Goal: Information Seeking & Learning: Learn about a topic

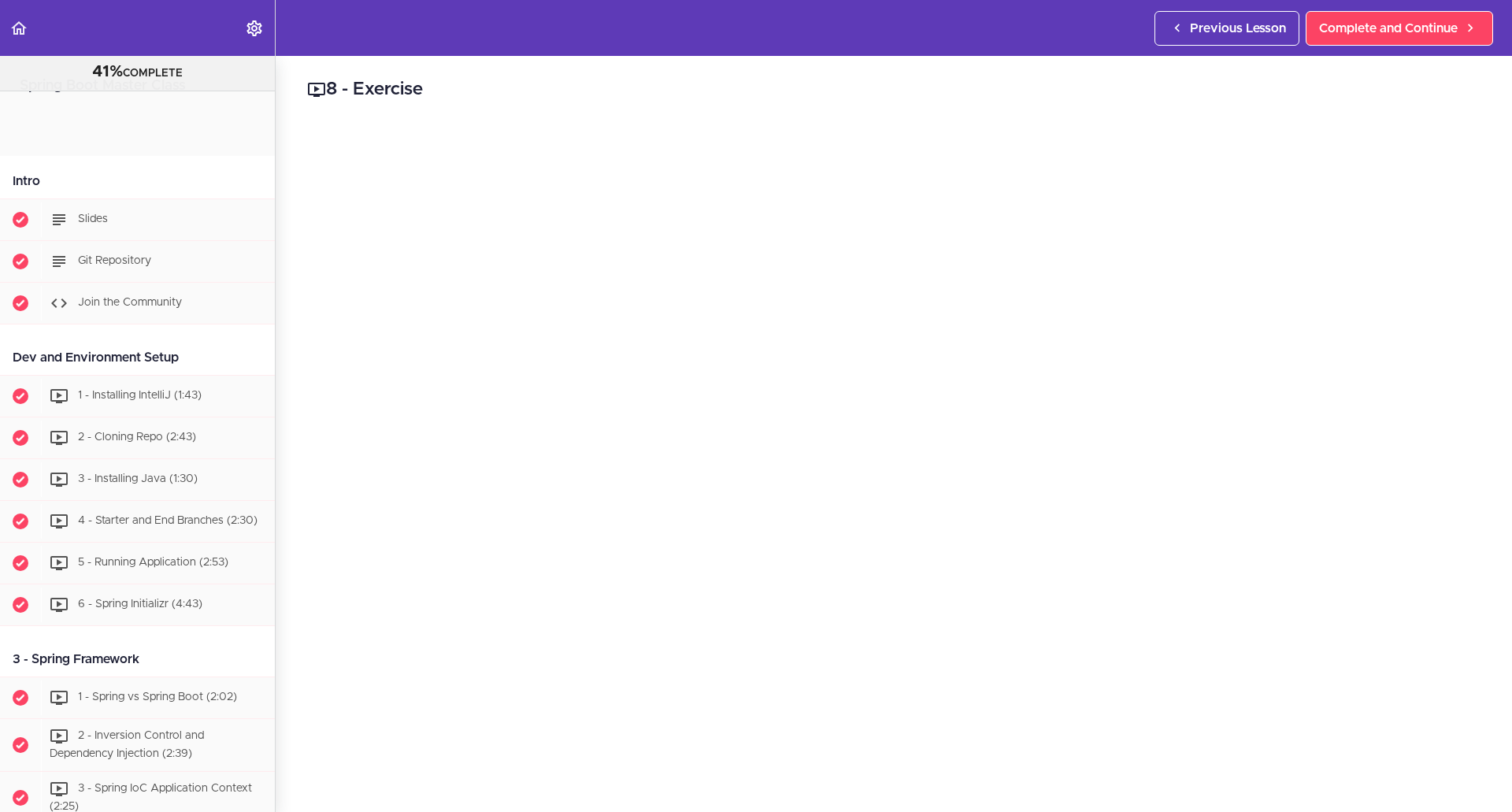
scroll to position [3326, 0]
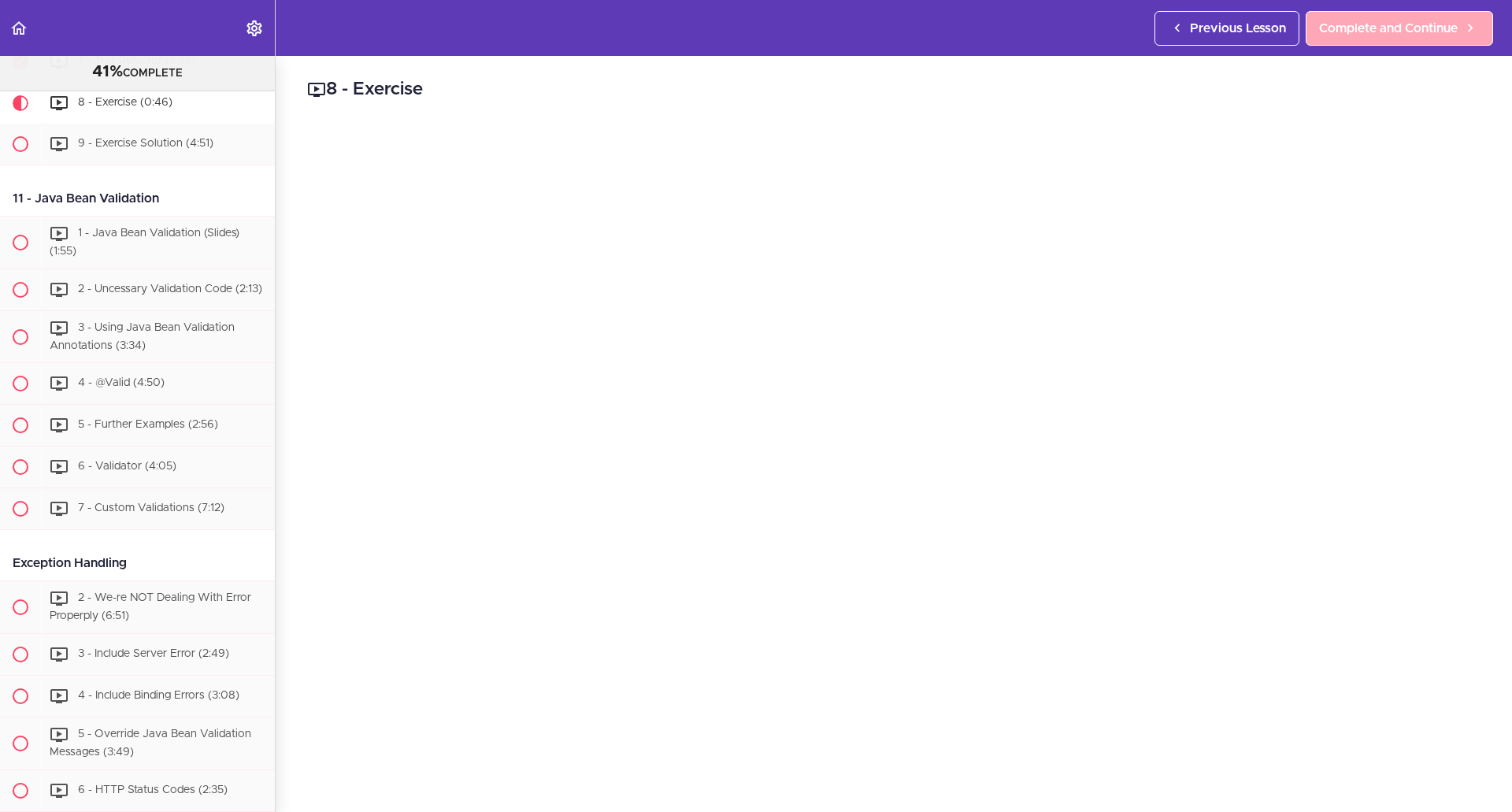
click at [1363, 35] on span "Complete and Continue" at bounding box center [1388, 28] width 139 height 19
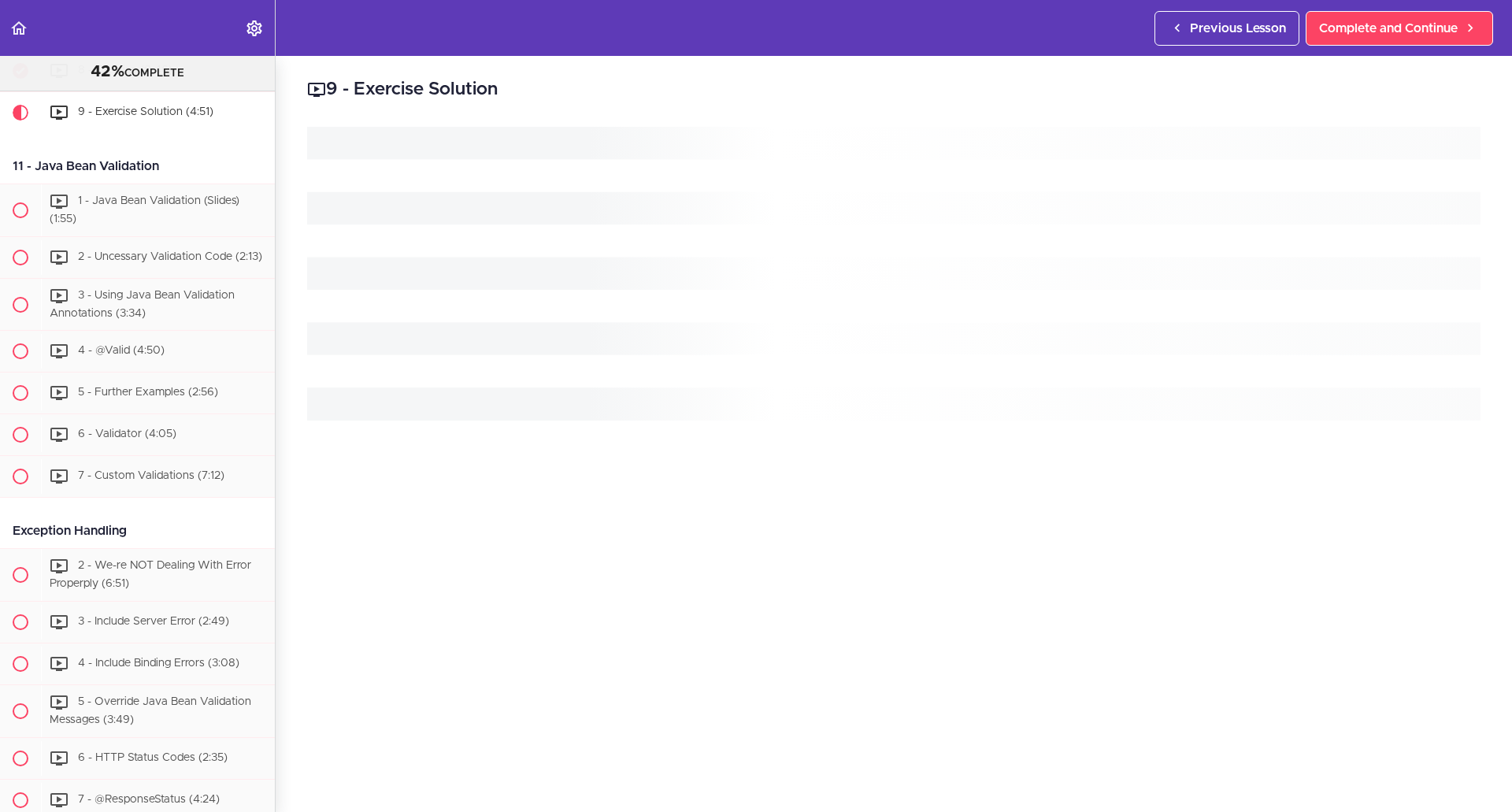
scroll to position [3368, 0]
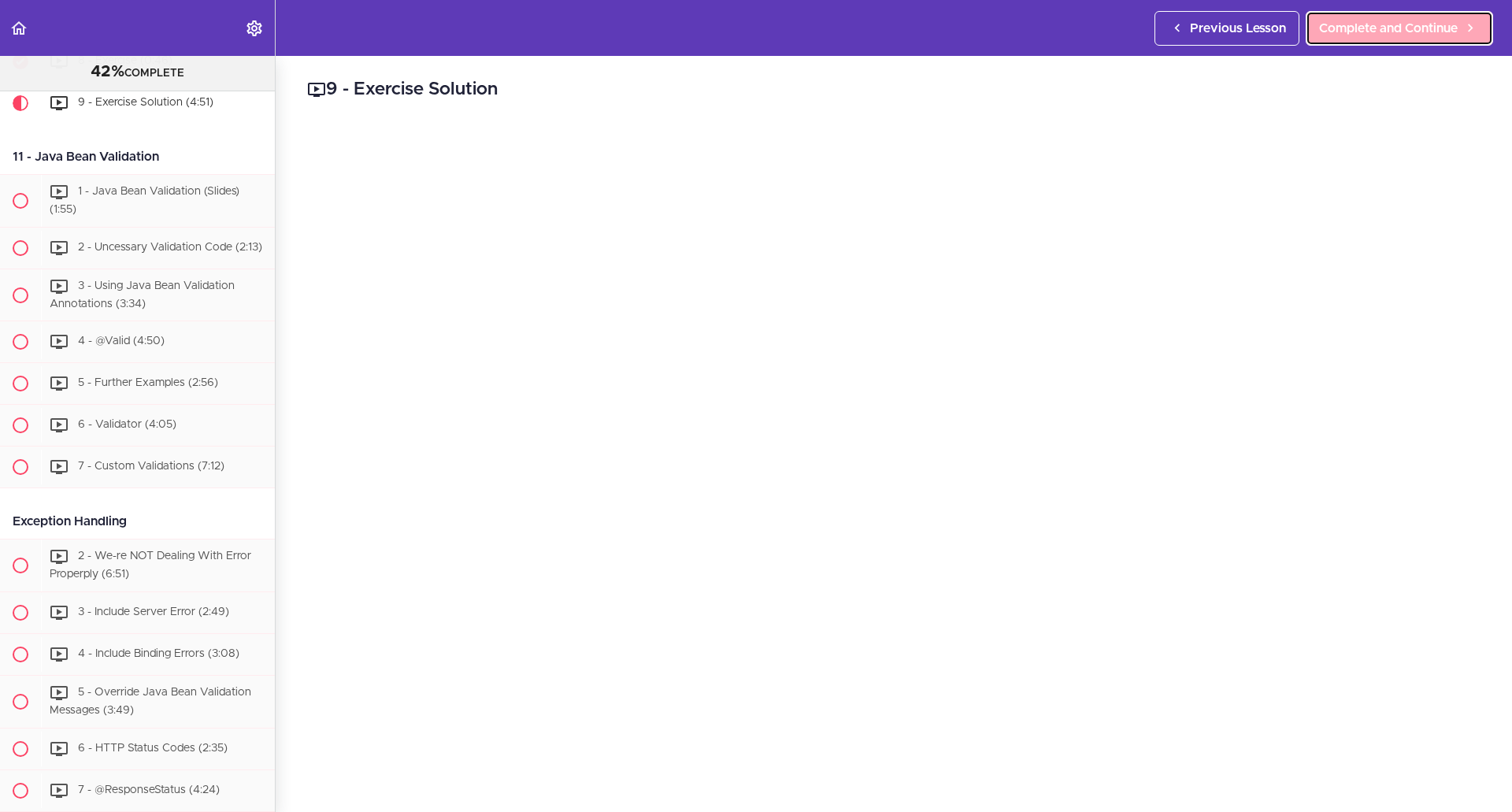
click at [1371, 25] on span "Complete and Continue" at bounding box center [1388, 28] width 139 height 19
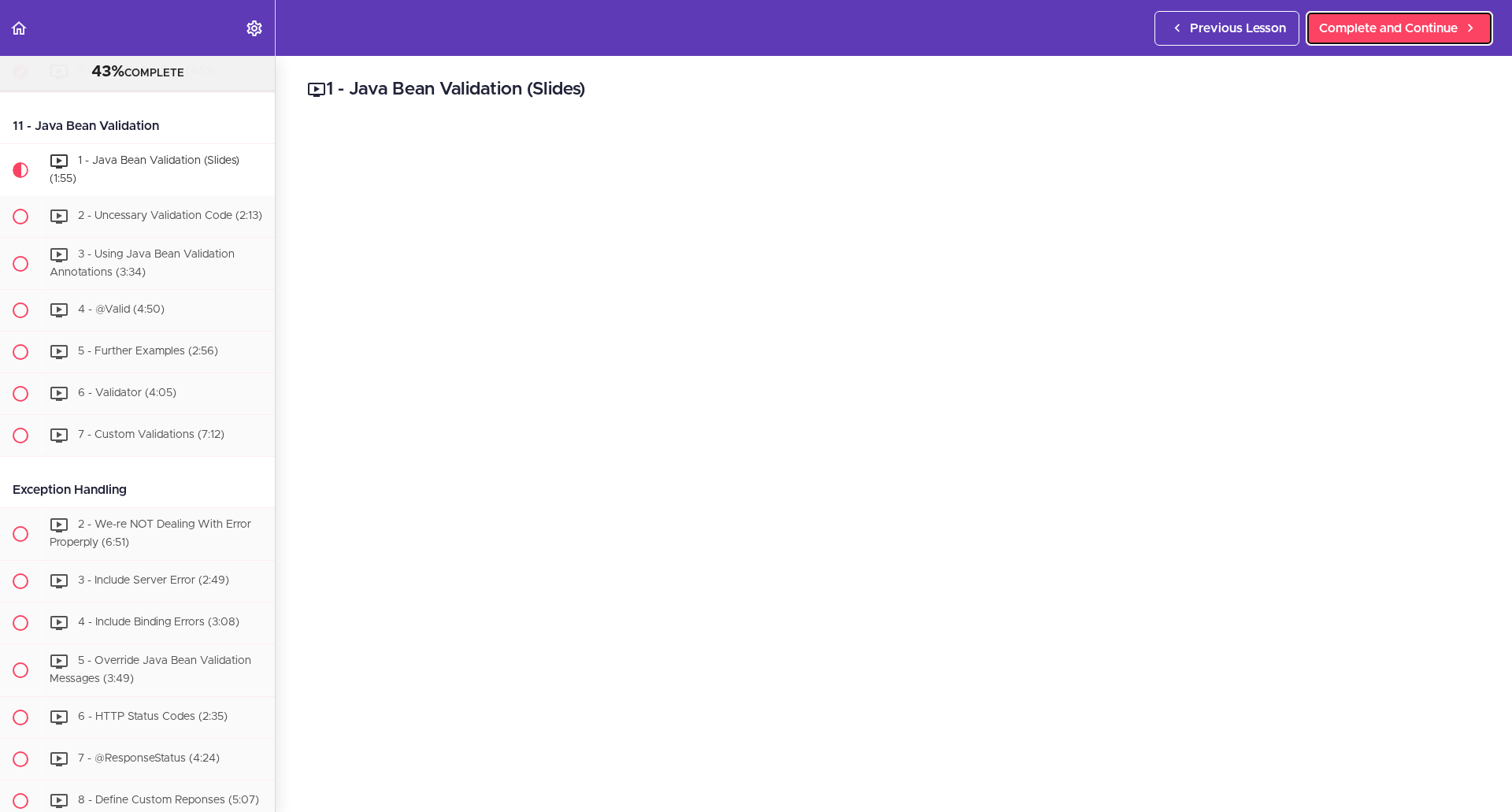
scroll to position [3460, 0]
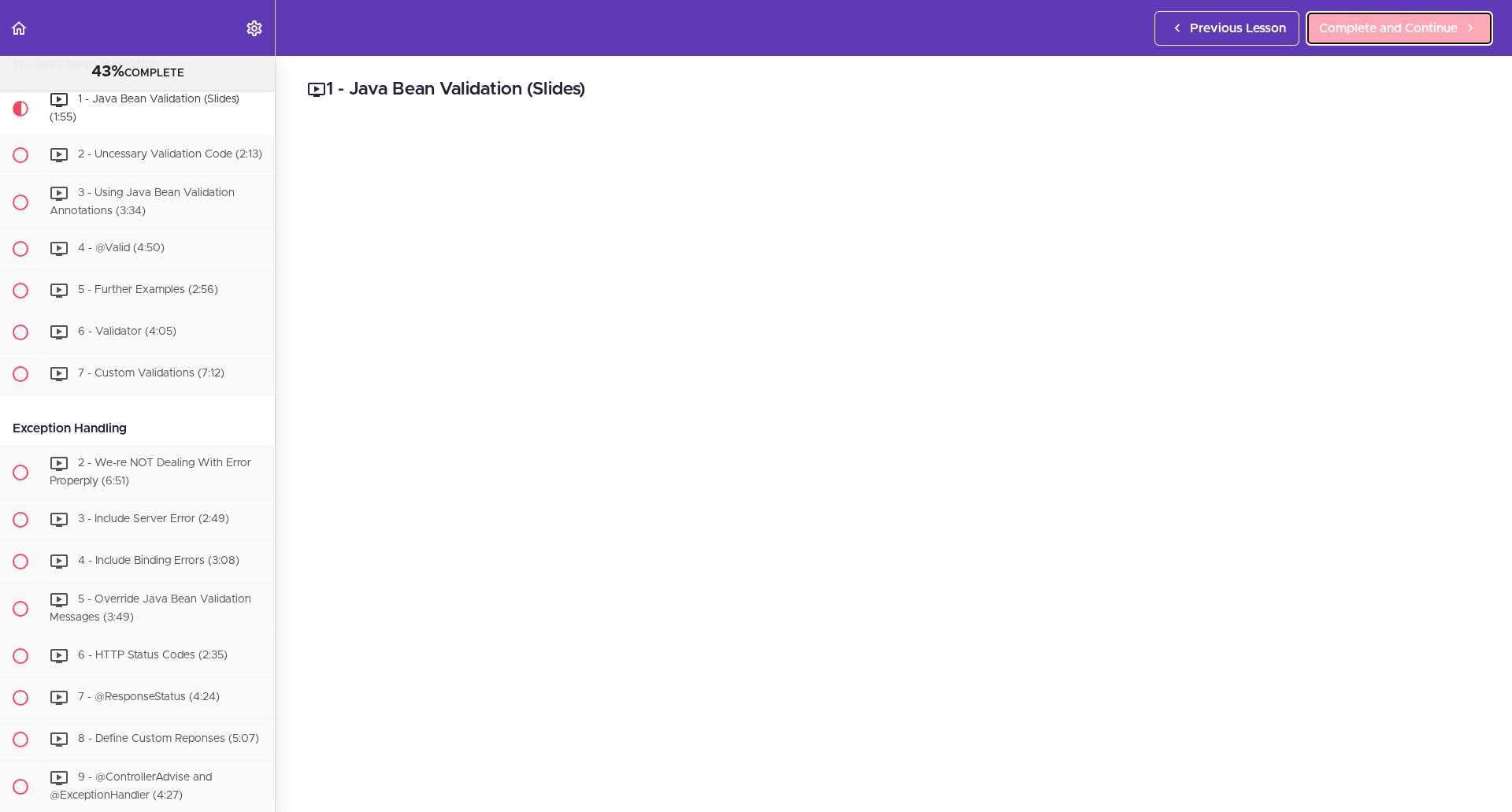
click at [1393, 41] on link "Complete and Continue" at bounding box center [1398, 28] width 187 height 35
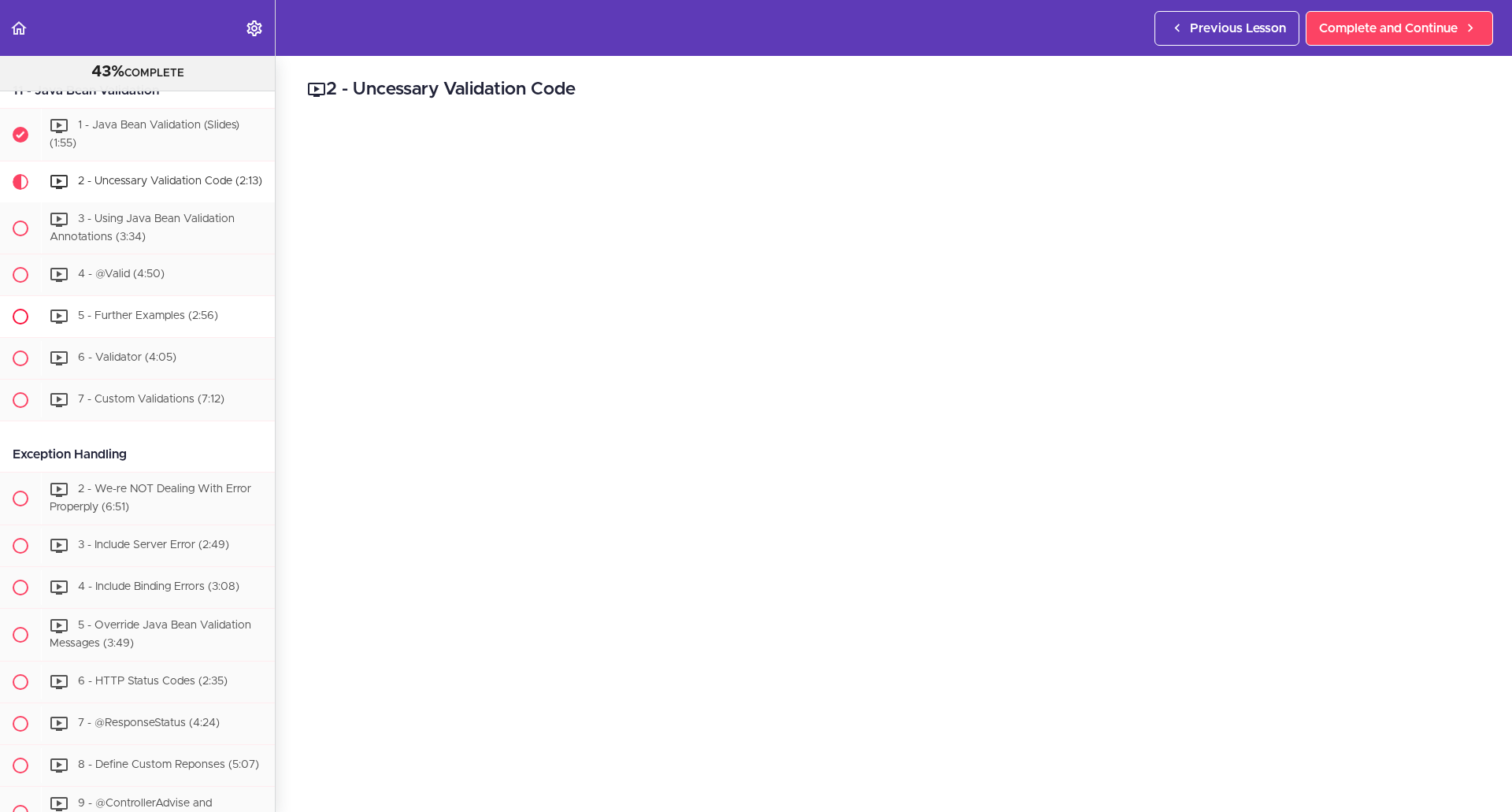
scroll to position [3513, 0]
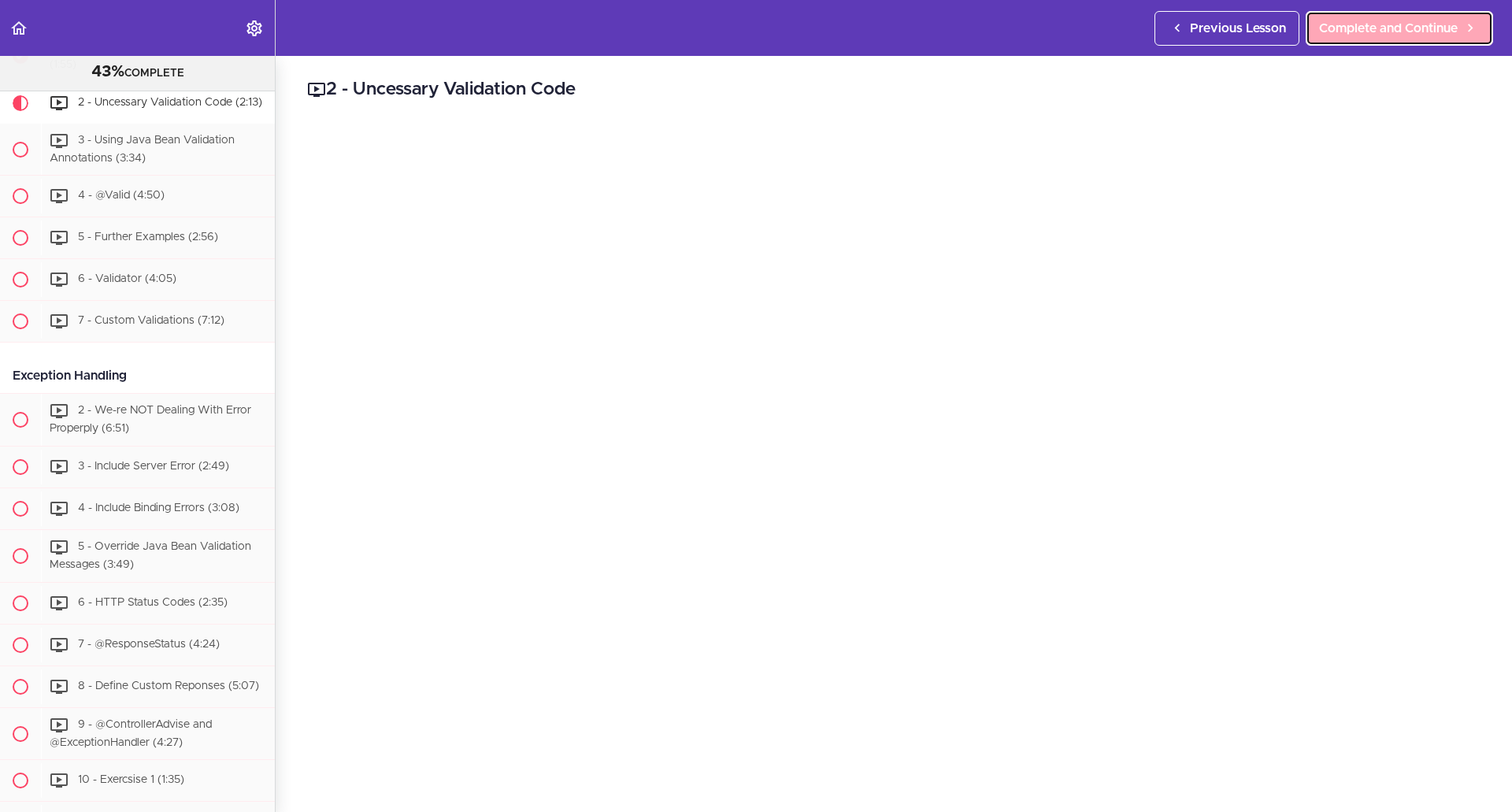
click at [1356, 28] on span "Complete and Continue" at bounding box center [1388, 28] width 139 height 19
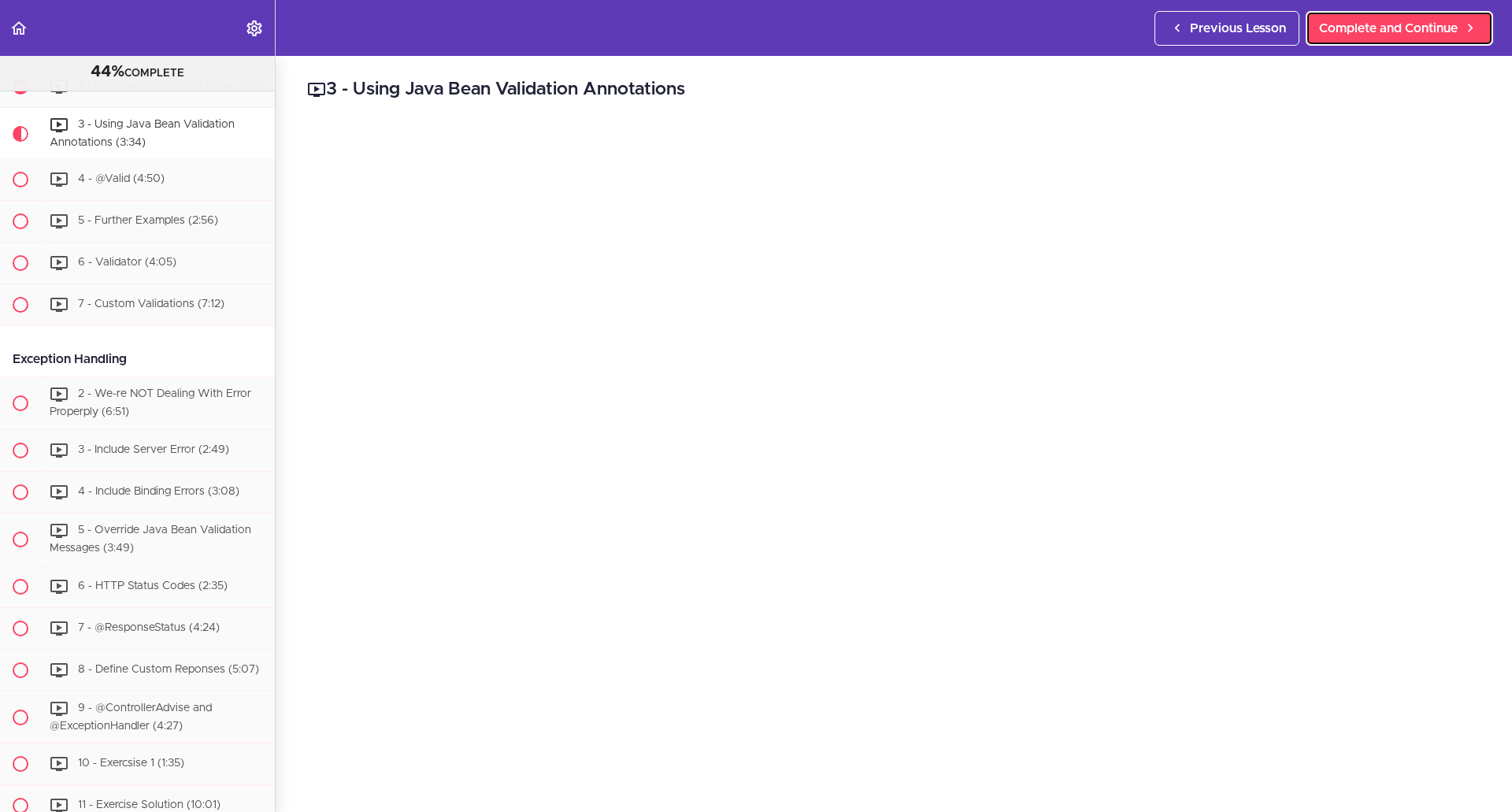
scroll to position [3565, 0]
